Goal: Find contact information: Find contact information

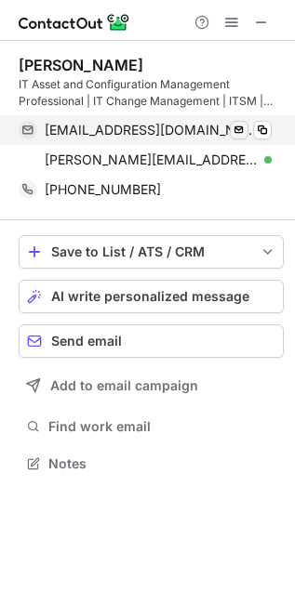
scroll to position [451, 295]
click at [260, 131] on span at bounding box center [262, 130] width 15 height 15
click at [262, 130] on span at bounding box center [262, 130] width 15 height 15
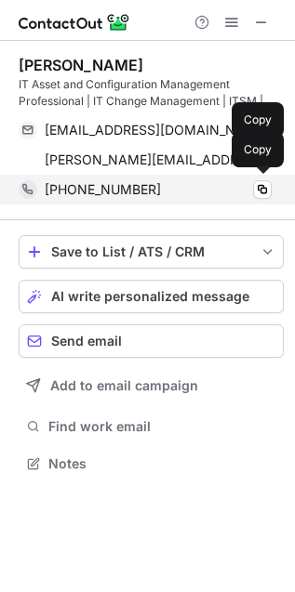
drag, startPoint x: 150, startPoint y: 192, endPoint x: 244, endPoint y: 177, distance: 96.1
click at [202, 177] on div "[PHONE_NUMBER] Copy" at bounding box center [145, 190] width 253 height 30
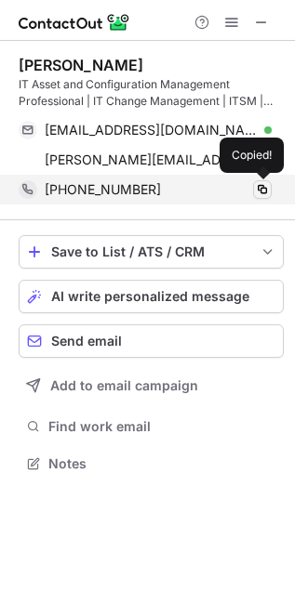
click at [258, 185] on span at bounding box center [262, 189] width 15 height 15
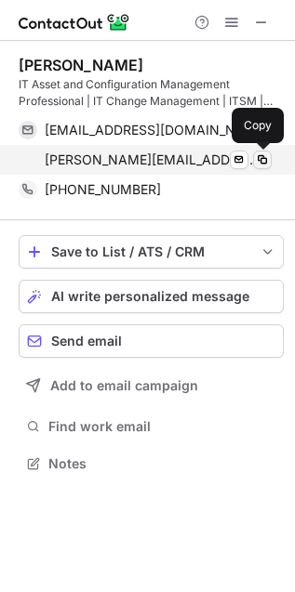
click at [265, 163] on span at bounding box center [262, 159] width 15 height 15
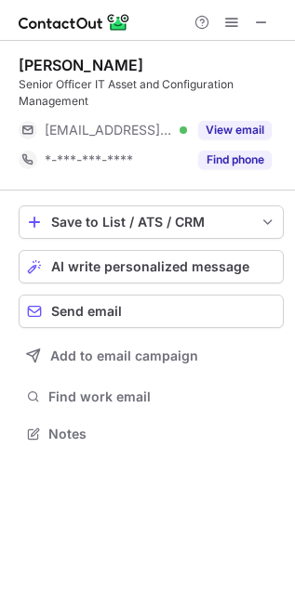
scroll to position [9, 9]
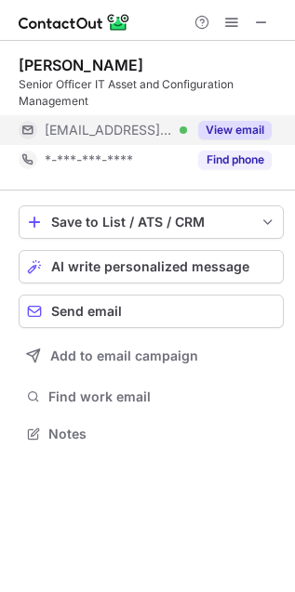
click at [243, 129] on button "View email" at bounding box center [234, 130] width 73 height 19
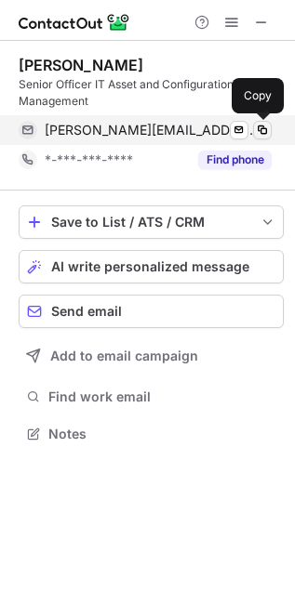
click at [262, 132] on span at bounding box center [262, 130] width 15 height 15
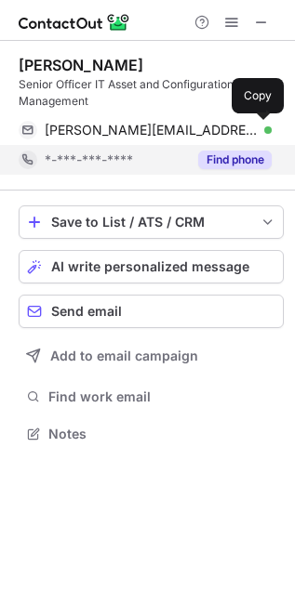
click at [241, 151] on button "Find phone" at bounding box center [234, 160] width 73 height 19
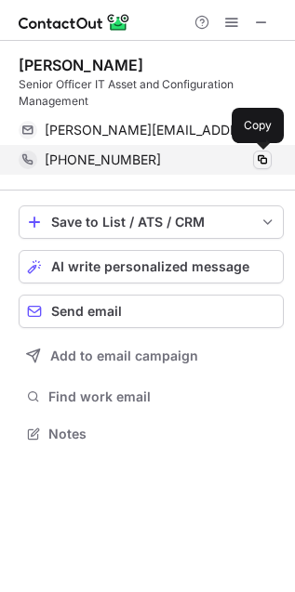
click at [266, 159] on span at bounding box center [262, 159] width 15 height 15
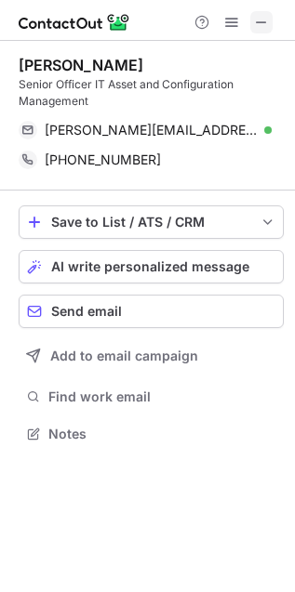
click at [251, 20] on button at bounding box center [261, 22] width 22 height 22
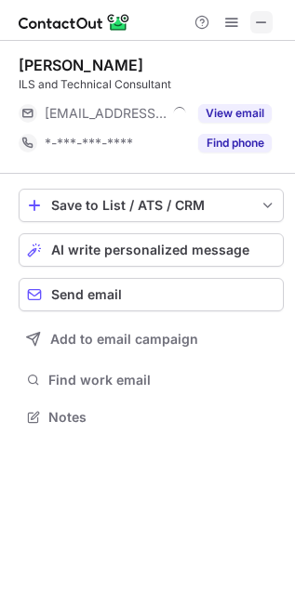
scroll to position [404, 295]
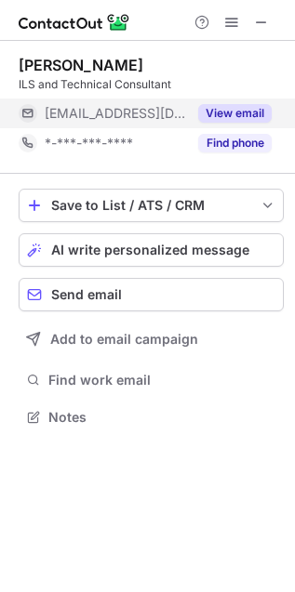
click at [231, 111] on button "View email" at bounding box center [234, 113] width 73 height 19
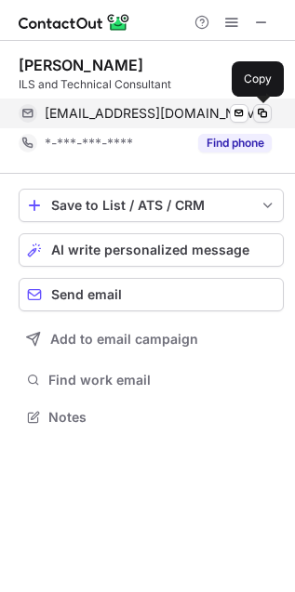
click at [265, 114] on span at bounding box center [262, 113] width 15 height 15
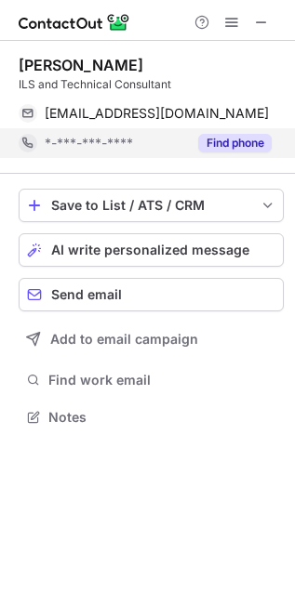
click at [235, 131] on div "Find phone" at bounding box center [229, 143] width 85 height 30
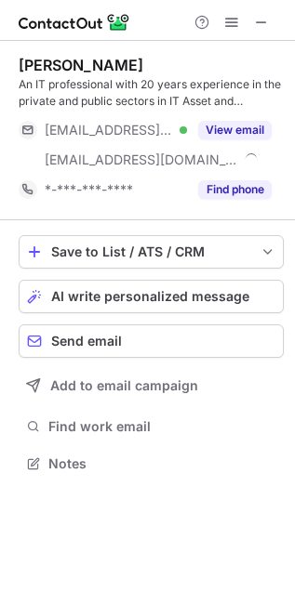
scroll to position [451, 295]
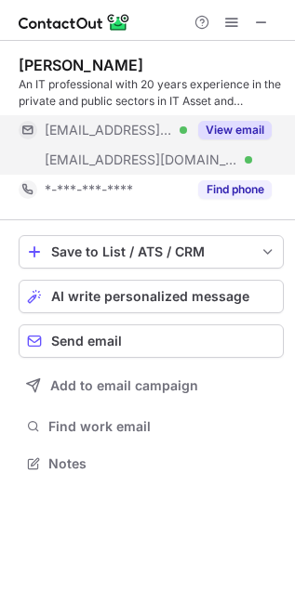
click at [259, 126] on button "View email" at bounding box center [234, 130] width 73 height 19
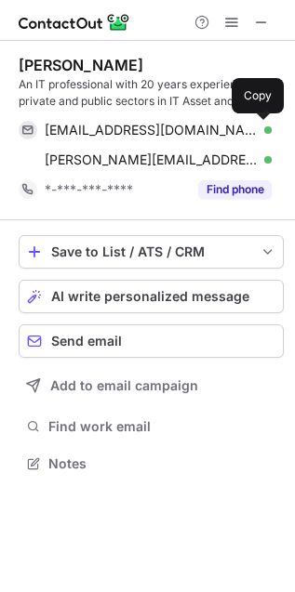
click at [259, 126] on span at bounding box center [262, 130] width 15 height 15
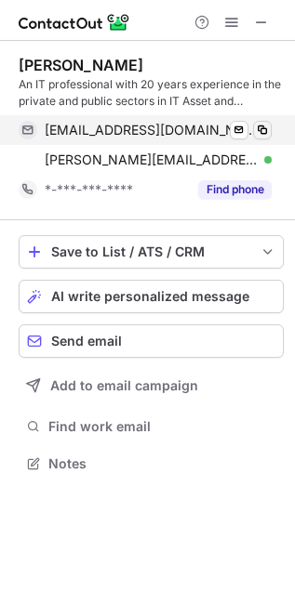
click at [261, 131] on span at bounding box center [262, 130] width 15 height 15
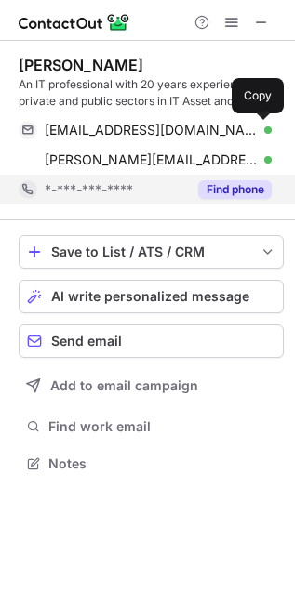
click at [184, 193] on div "*-***-***-****" at bounding box center [116, 189] width 142 height 17
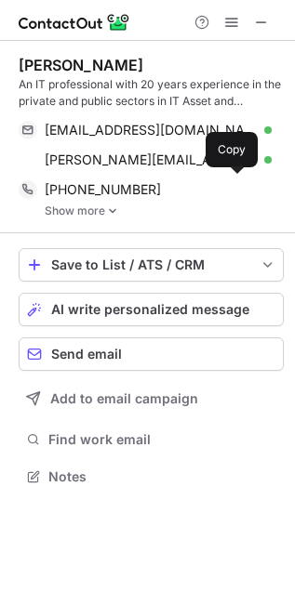
scroll to position [463, 295]
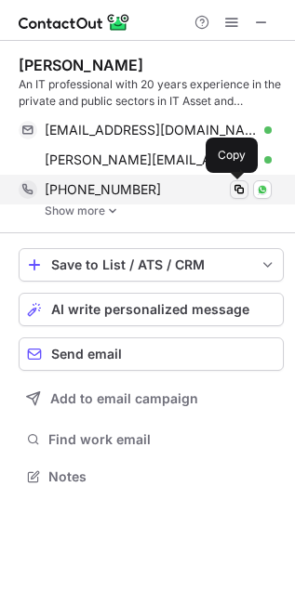
click at [242, 189] on span at bounding box center [238, 189] width 15 height 15
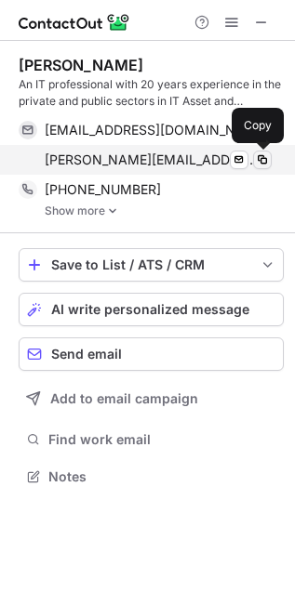
click at [257, 160] on span at bounding box center [262, 159] width 15 height 15
